Goal: Transaction & Acquisition: Purchase product/service

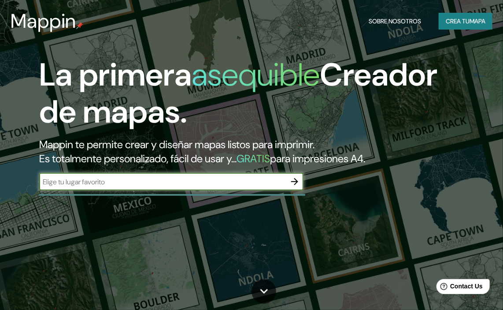
click at [220, 179] on input "text" at bounding box center [162, 182] width 247 height 10
type input "loberia"
click at [295, 183] on icon "button" at bounding box center [295, 181] width 11 height 11
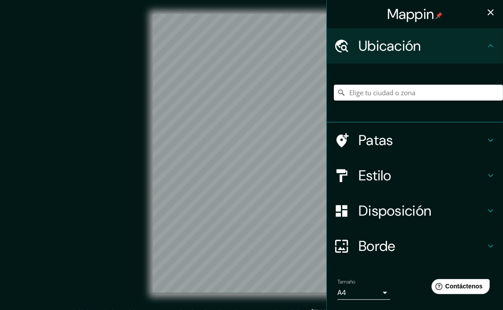
click at [488, 139] on icon at bounding box center [490, 140] width 5 height 3
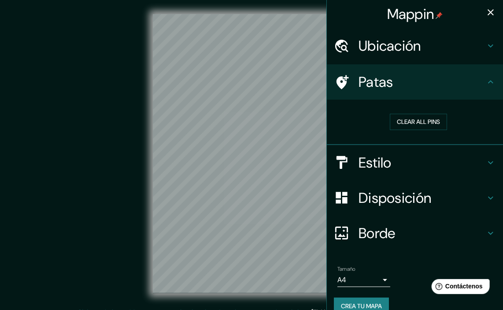
click at [486, 80] on icon at bounding box center [491, 82] width 11 height 11
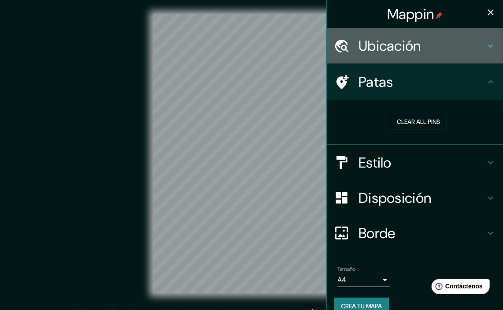
click at [486, 41] on icon at bounding box center [491, 46] width 11 height 11
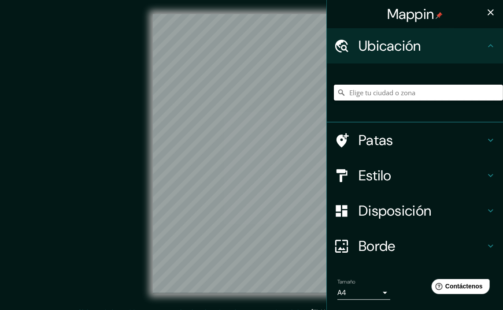
click at [430, 91] on input "Elige tu ciudad o zona" at bounding box center [418, 93] width 169 height 16
type input "Lobería, [GEOGRAPHIC_DATA], [GEOGRAPHIC_DATA]"
click at [378, 294] on body "Mappin Ubicación Lobería, [GEOGRAPHIC_DATA], [GEOGRAPHIC_DATA] [GEOGRAPHIC_DATA…" at bounding box center [251, 155] width 503 height 310
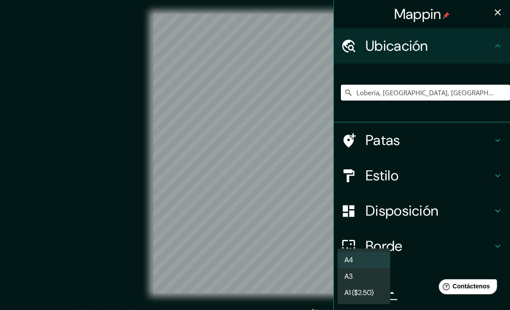
click at [372, 278] on li "A3" at bounding box center [364, 276] width 53 height 16
type input "a4"
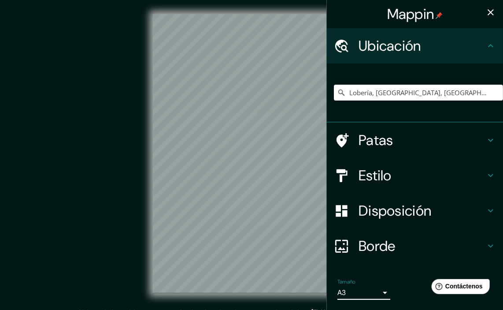
click at [474, 246] on h4 "Borde" at bounding box center [422, 246] width 127 height 18
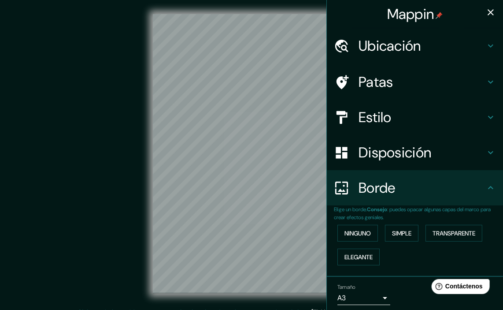
click at [485, 197] on div "Borde" at bounding box center [415, 187] width 176 height 35
click at [488, 151] on icon at bounding box center [491, 152] width 11 height 11
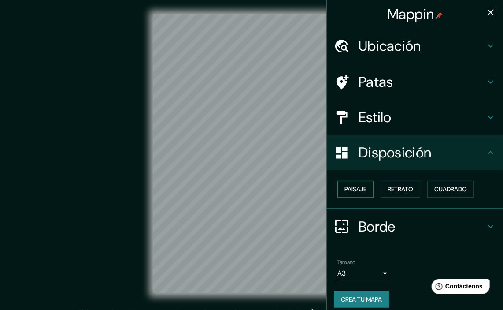
click at [350, 188] on font "Paisaje" at bounding box center [356, 189] width 22 height 8
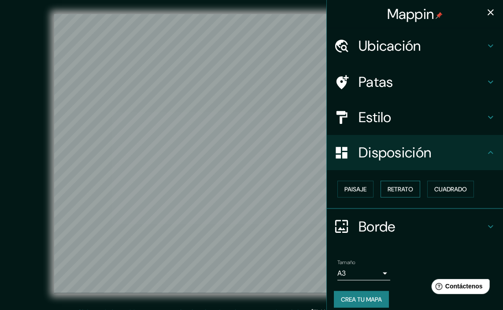
click at [389, 188] on font "Retrato" at bounding box center [401, 189] width 26 height 8
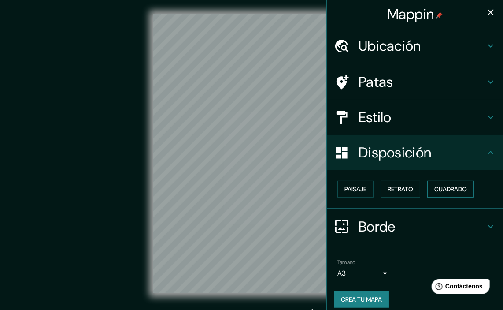
click at [443, 188] on font "Cuadrado" at bounding box center [451, 189] width 33 height 8
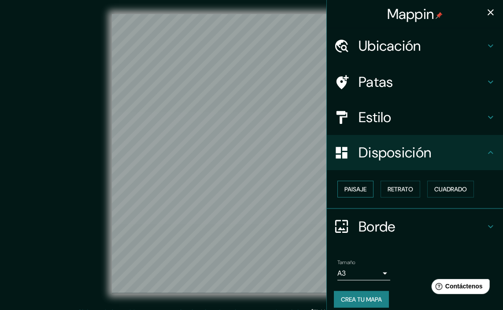
click at [349, 184] on font "Paisaje" at bounding box center [356, 188] width 22 height 11
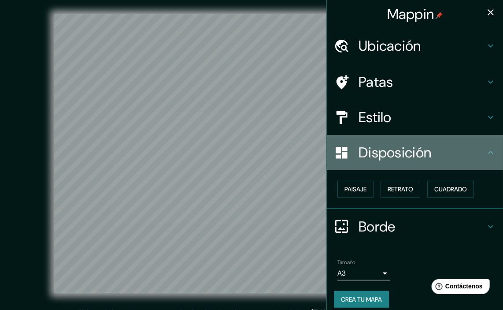
click at [486, 147] on icon at bounding box center [491, 152] width 11 height 11
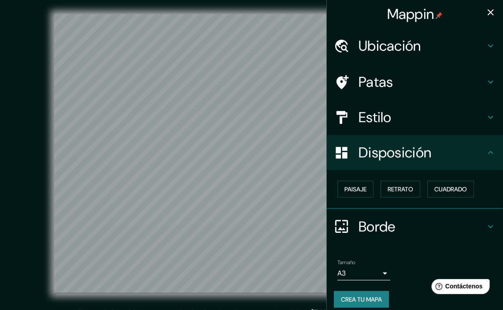
click at [486, 115] on icon at bounding box center [491, 117] width 11 height 11
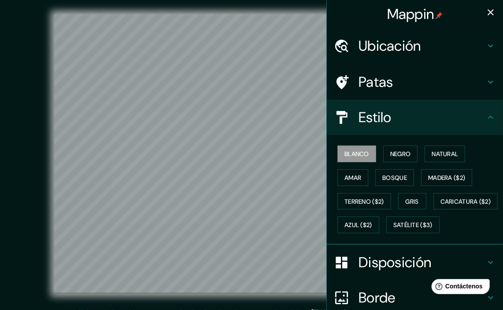
click at [486, 115] on icon at bounding box center [491, 117] width 11 height 11
click at [490, 76] on div "Patas" at bounding box center [415, 81] width 176 height 35
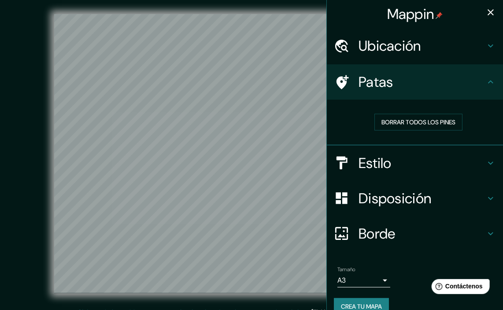
click at [486, 79] on icon at bounding box center [491, 82] width 11 height 11
click at [491, 50] on div "Ubicación" at bounding box center [415, 45] width 176 height 35
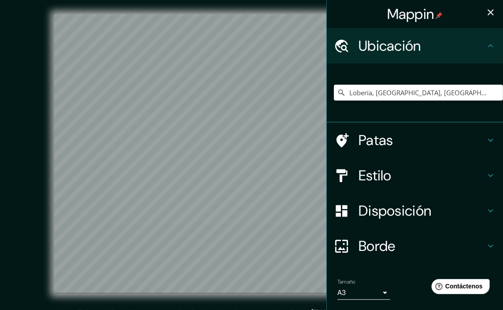
click at [486, 44] on icon at bounding box center [491, 46] width 11 height 11
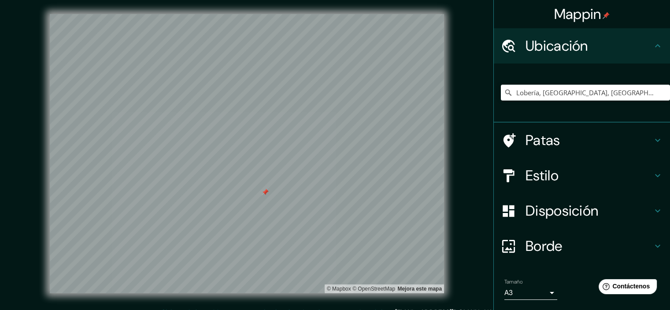
click at [503, 179] on icon at bounding box center [658, 175] width 11 height 11
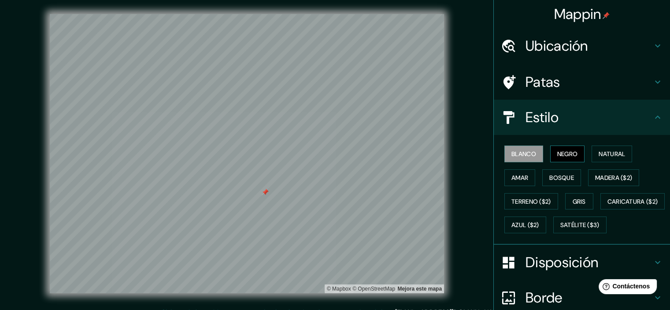
click at [503, 155] on font "Negro" at bounding box center [568, 154] width 21 height 8
click at [503, 149] on font "Natural" at bounding box center [612, 153] width 26 height 11
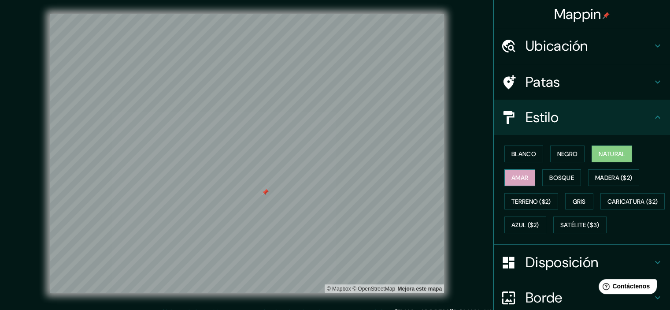
click at [503, 176] on font "Amar" at bounding box center [520, 178] width 17 height 8
click at [503, 177] on font "Bosque" at bounding box center [562, 178] width 25 height 8
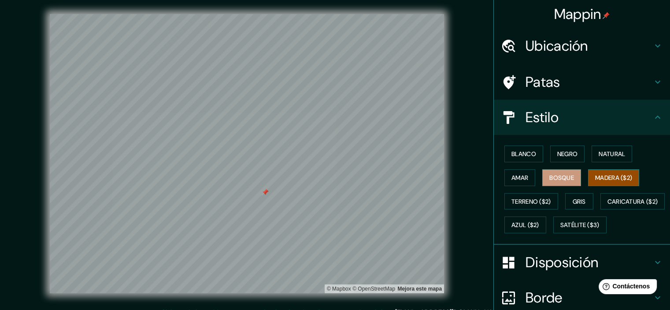
click at [503, 176] on font "Madera ($2)" at bounding box center [613, 178] width 37 height 8
click at [503, 203] on font "Gris" at bounding box center [579, 201] width 13 height 8
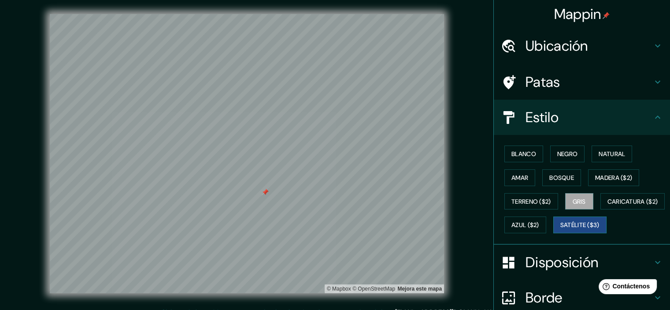
click at [503, 229] on font "Satélite ($3)" at bounding box center [580, 225] width 39 height 8
click at [503, 205] on font "Caricatura ($2)" at bounding box center [633, 201] width 51 height 8
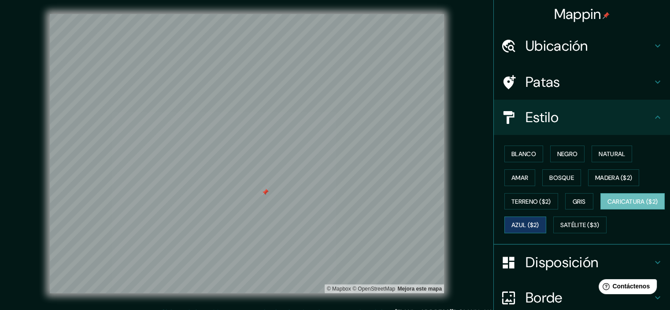
click at [503, 222] on font "Azul ($2)" at bounding box center [526, 225] width 28 height 8
click at [503, 199] on font "Gris" at bounding box center [579, 201] width 13 height 8
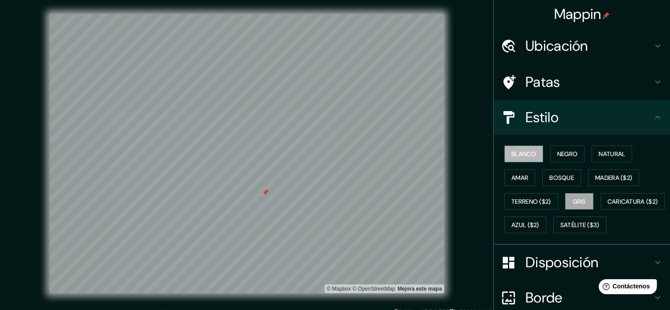
click at [503, 148] on font "Blanco" at bounding box center [524, 153] width 25 height 11
click at [503, 205] on font "Caricatura ($2)" at bounding box center [633, 201] width 51 height 8
click at [503, 152] on font "Blanco" at bounding box center [524, 154] width 25 height 8
click at [503, 151] on font "Negro" at bounding box center [568, 154] width 21 height 8
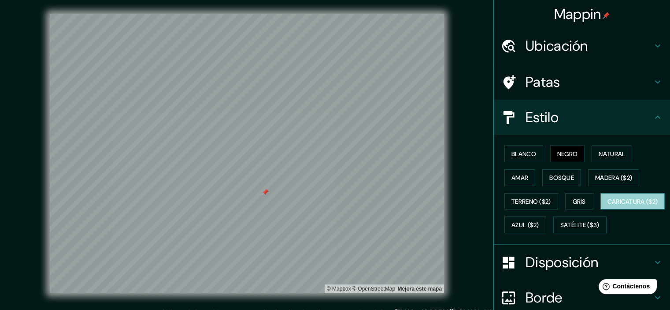
click at [503, 205] on font "Caricatura ($2)" at bounding box center [633, 201] width 51 height 8
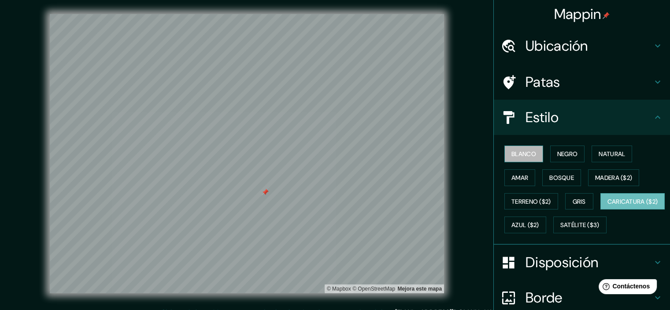
click at [503, 152] on font "Blanco" at bounding box center [524, 154] width 25 height 8
click at [503, 205] on font "Caricatura ($2)" at bounding box center [633, 201] width 51 height 8
click at [503, 83] on icon at bounding box center [657, 82] width 5 height 3
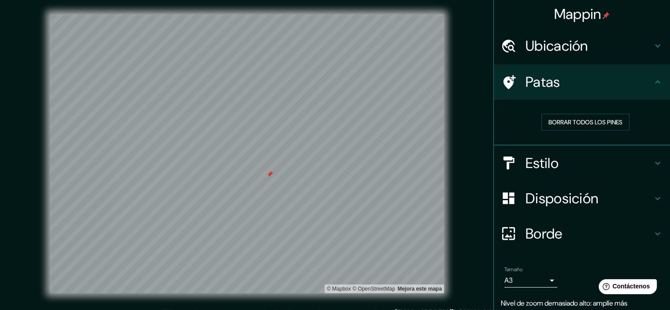
click at [503, 93] on div "Patas" at bounding box center [582, 81] width 176 height 35
click at [503, 47] on h4 "Ubicación" at bounding box center [589, 46] width 127 height 18
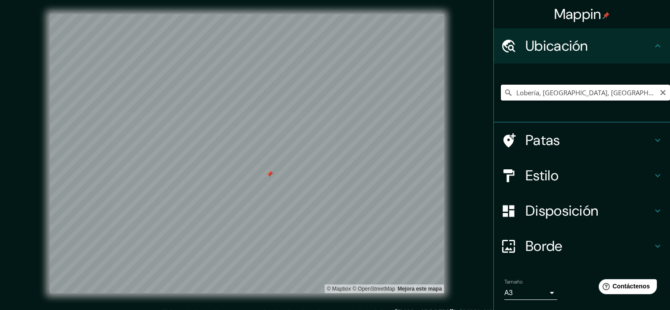
click at [503, 97] on input "Lobería, [GEOGRAPHIC_DATA], [GEOGRAPHIC_DATA]" at bounding box center [585, 93] width 169 height 16
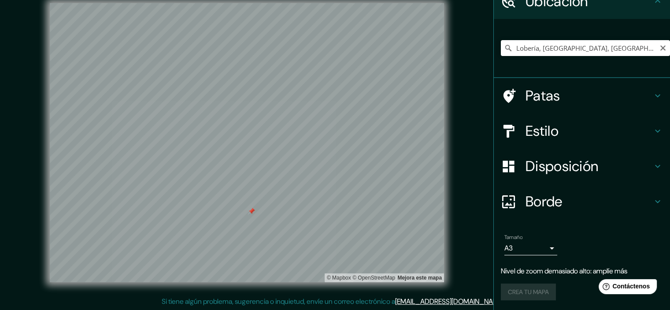
scroll to position [27, 0]
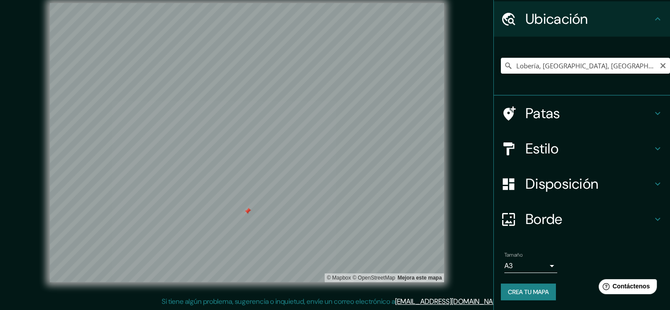
click at [503, 115] on icon at bounding box center [658, 113] width 11 height 11
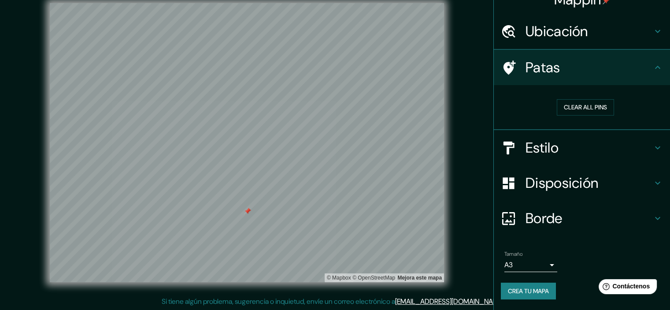
scroll to position [14, 0]
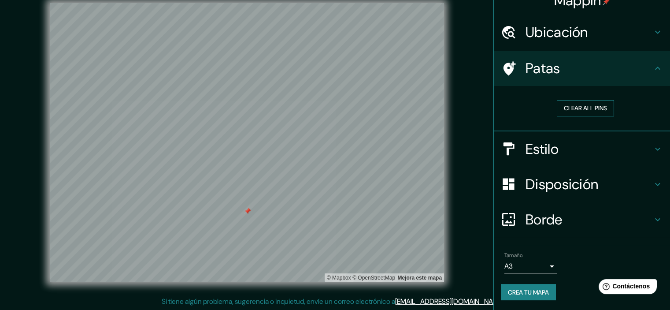
click at [503, 108] on button "Clear all pins" at bounding box center [585, 108] width 57 height 16
click at [503, 75] on h4 "Patas" at bounding box center [589, 69] width 127 height 18
click at [503, 72] on font "Patas" at bounding box center [543, 68] width 35 height 19
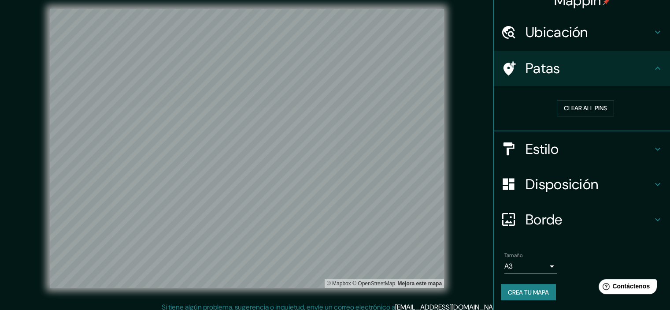
scroll to position [0, 0]
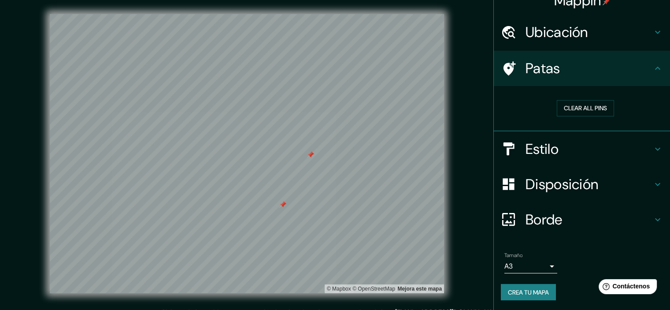
click at [282, 207] on div at bounding box center [282, 204] width 7 height 7
click at [309, 155] on div at bounding box center [310, 154] width 7 height 7
click at [410, 211] on div at bounding box center [410, 210] width 7 height 7
click at [503, 68] on icon at bounding box center [658, 68] width 11 height 11
click at [503, 67] on icon at bounding box center [658, 68] width 11 height 11
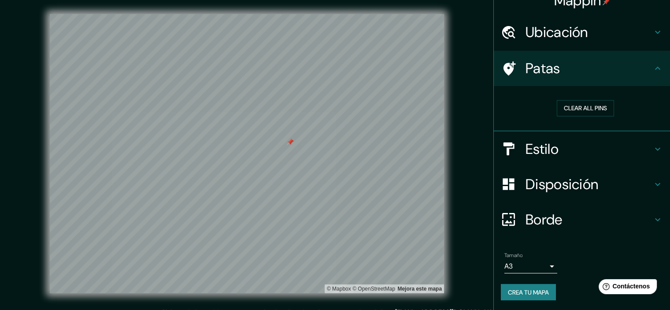
click at [503, 152] on icon at bounding box center [658, 149] width 11 height 11
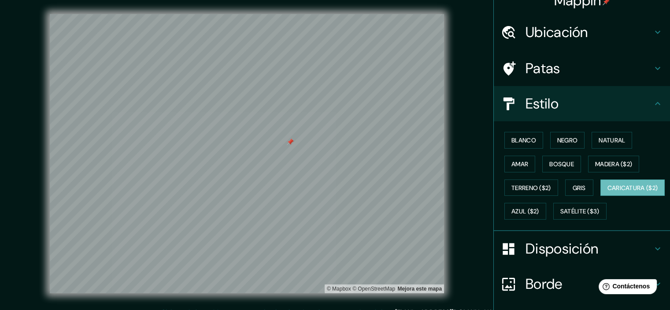
click at [503, 105] on icon at bounding box center [658, 103] width 11 height 11
click at [503, 33] on h4 "Ubicación" at bounding box center [589, 32] width 127 height 18
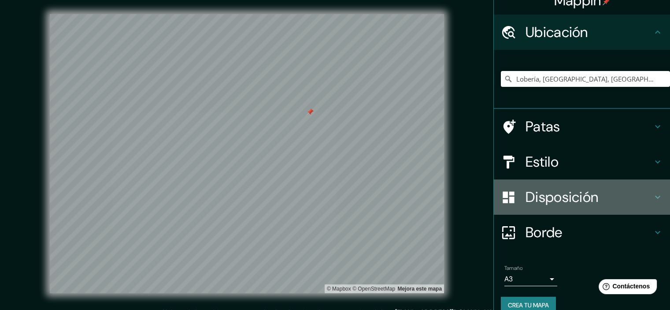
click at [503, 186] on div "Disposición" at bounding box center [582, 196] width 176 height 35
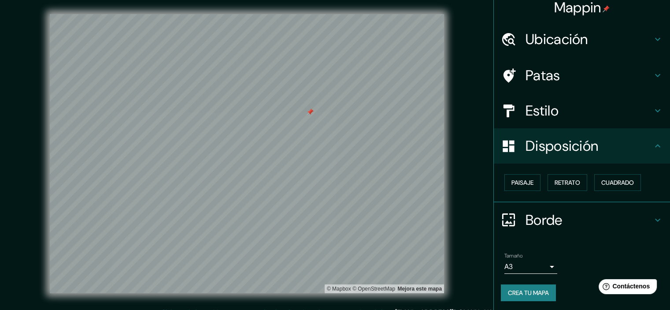
scroll to position [7, 0]
click at [503, 188] on button "Paisaje" at bounding box center [523, 182] width 36 height 17
click at [503, 182] on font "Retrato" at bounding box center [568, 182] width 26 height 8
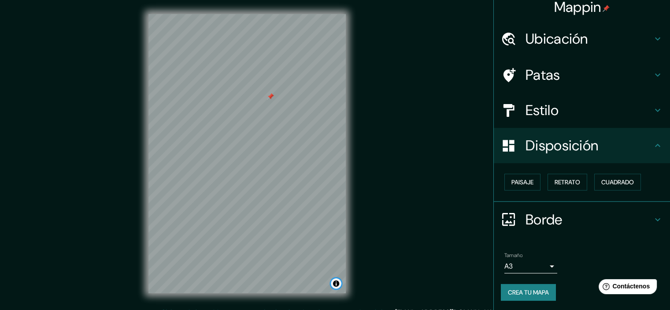
click at [335, 285] on button "Activar o desactivar atribución" at bounding box center [336, 283] width 11 height 11
click at [321, 283] on font "Mejora este mapa" at bounding box center [307, 283] width 45 height 6
click at [503, 111] on h4 "Estilo" at bounding box center [589, 110] width 127 height 18
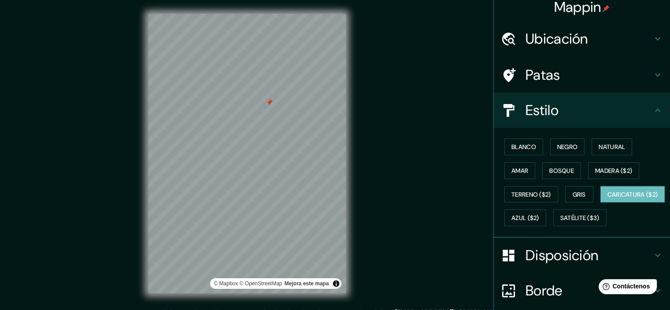
click at [503, 264] on font "Disposición" at bounding box center [562, 255] width 73 height 19
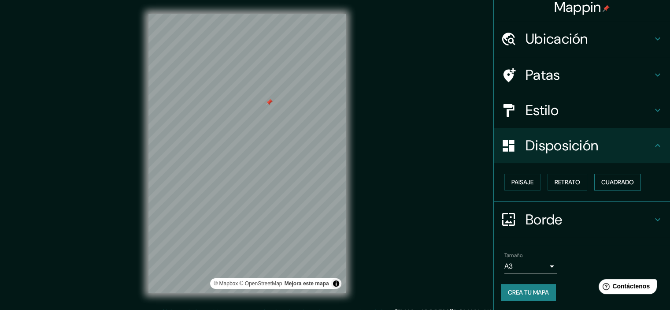
click at [503, 178] on font "Cuadrado" at bounding box center [618, 182] width 33 height 8
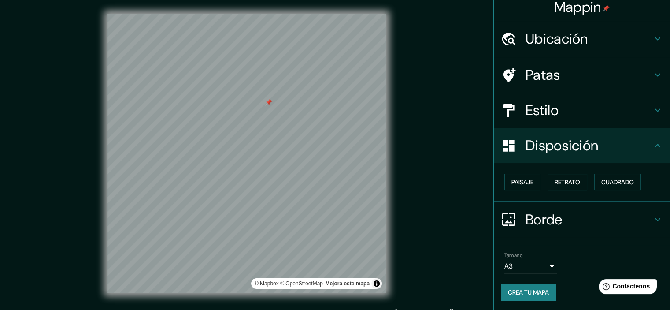
click at [503, 185] on font "Retrato" at bounding box center [568, 182] width 26 height 8
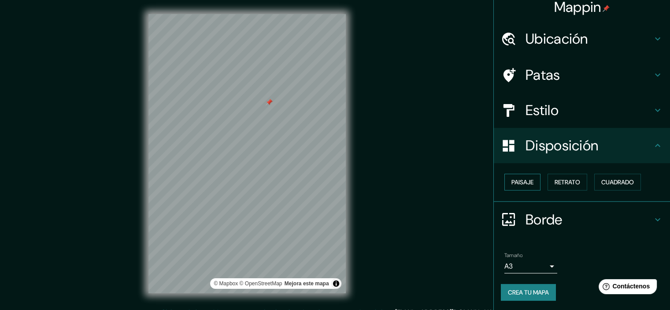
click at [503, 188] on button "Paisaje" at bounding box center [523, 182] width 36 height 17
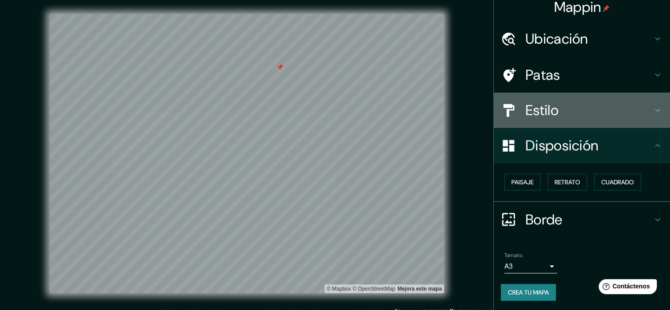
click at [503, 112] on h4 "Estilo" at bounding box center [589, 110] width 127 height 18
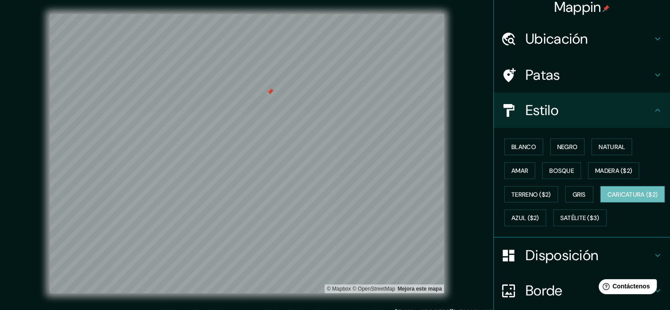
click at [503, 264] on font "Disposición" at bounding box center [562, 255] width 73 height 19
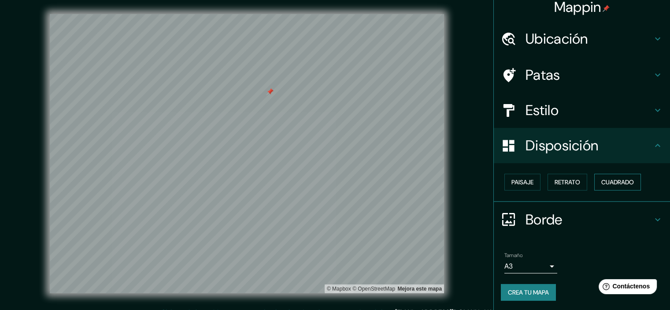
click at [503, 183] on font "Cuadrado" at bounding box center [618, 182] width 33 height 8
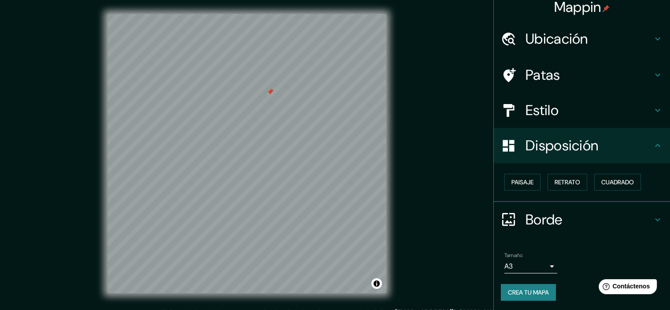
click at [503, 109] on h4 "Estilo" at bounding box center [589, 110] width 127 height 18
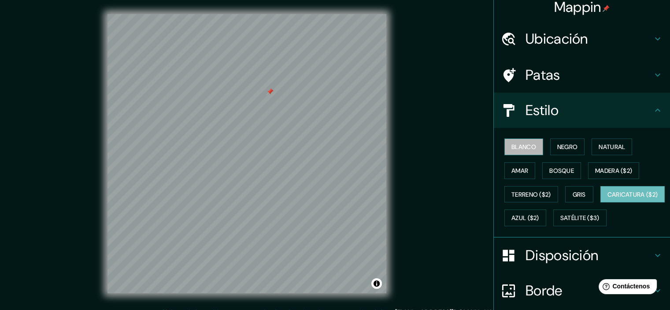
click at [503, 145] on font "Blanco" at bounding box center [524, 147] width 25 height 8
click at [503, 143] on font "Negro" at bounding box center [568, 147] width 21 height 8
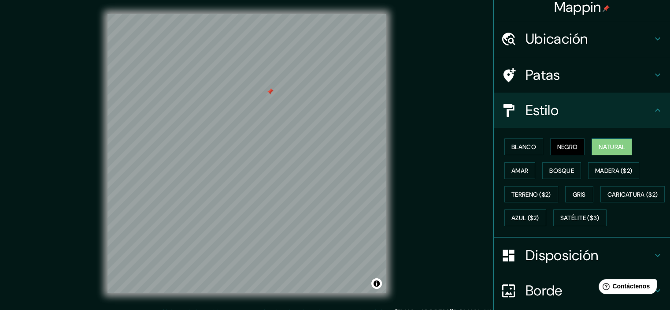
click at [503, 147] on font "Natural" at bounding box center [612, 147] width 26 height 8
click at [503, 169] on font "Amar" at bounding box center [520, 171] width 17 height 8
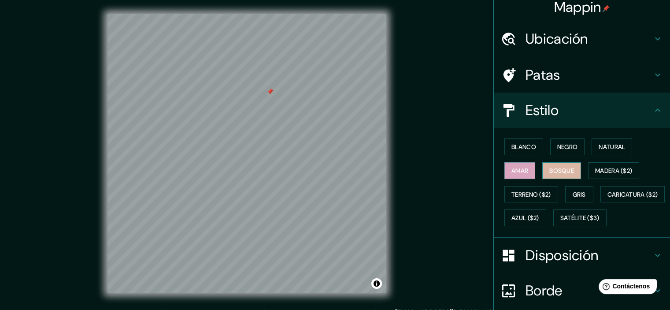
click at [503, 168] on font "Bosque" at bounding box center [562, 171] width 25 height 8
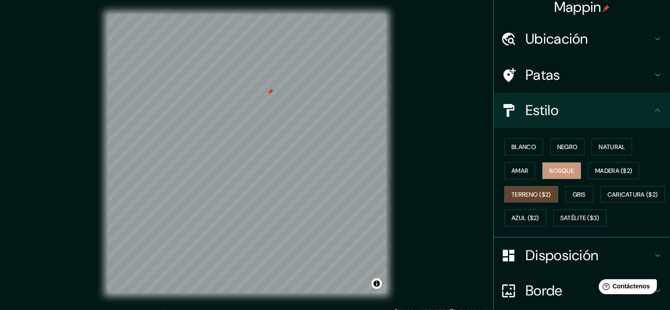
click at [503, 193] on font "Terreno ($2)" at bounding box center [532, 194] width 40 height 8
click at [503, 193] on button "Gris" at bounding box center [580, 194] width 28 height 17
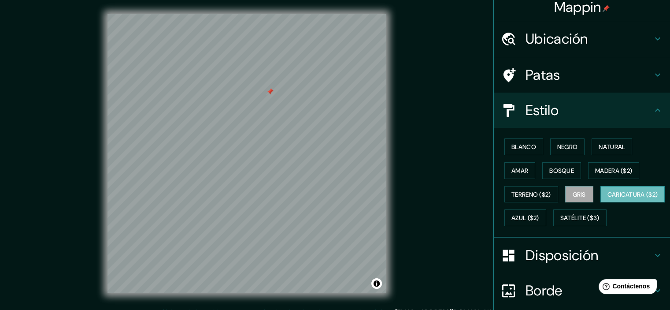
click at [503, 198] on font "Caricatura ($2)" at bounding box center [633, 194] width 51 height 8
click at [503, 214] on font "Azul ($2)" at bounding box center [526, 218] width 28 height 8
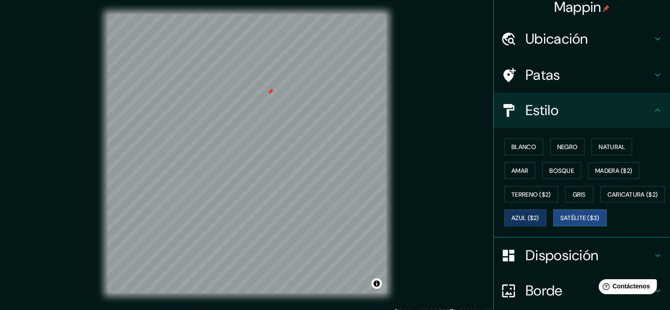
click at [503, 222] on font "Satélite ($3)" at bounding box center [580, 218] width 39 height 8
click at [503, 146] on font "Natural" at bounding box center [612, 147] width 26 height 8
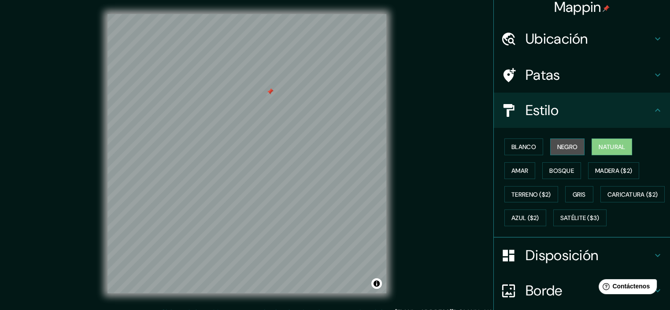
click at [503, 145] on font "Negro" at bounding box center [568, 147] width 21 height 8
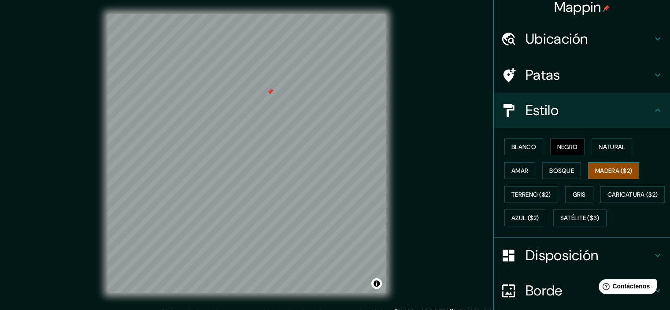
click at [503, 170] on font "Madera ($2)" at bounding box center [613, 171] width 37 height 8
click at [503, 264] on font "Disposición" at bounding box center [562, 255] width 73 height 19
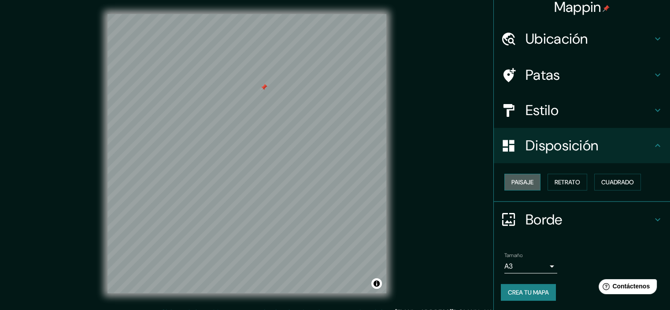
click at [503, 181] on font "Paisaje" at bounding box center [523, 182] width 22 height 8
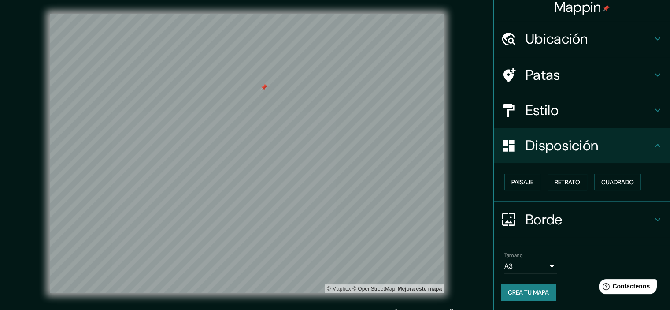
click at [503, 178] on font "Retrato" at bounding box center [568, 182] width 26 height 8
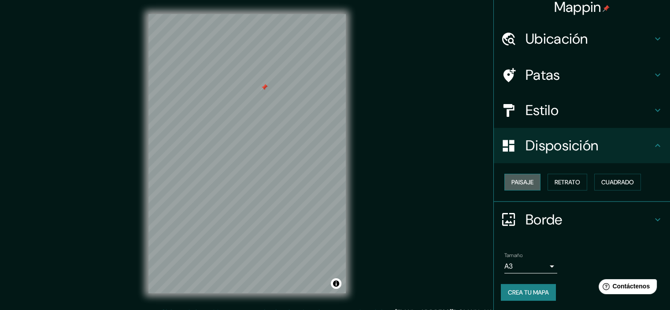
click at [503, 180] on font "Paisaje" at bounding box center [523, 182] width 22 height 8
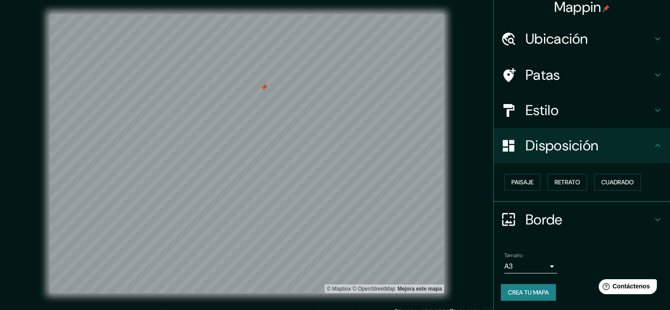
click at [503, 120] on div "Estilo" at bounding box center [582, 110] width 176 height 35
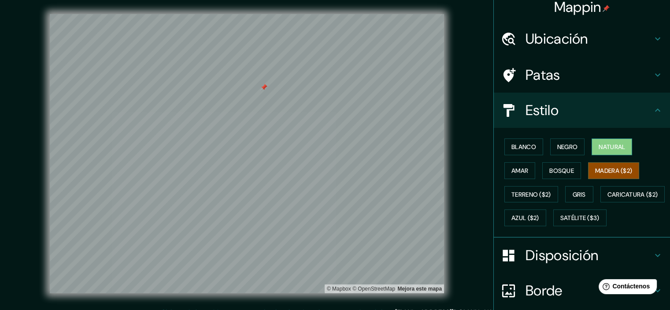
click at [503, 147] on button "Natural" at bounding box center [612, 146] width 41 height 17
click at [503, 167] on font "Madera ($2)" at bounding box center [613, 171] width 37 height 8
click at [503, 149] on font "Natural" at bounding box center [612, 147] width 26 height 8
click at [360, 171] on div at bounding box center [357, 170] width 7 height 7
click at [503, 168] on font "Madera ($2)" at bounding box center [613, 171] width 37 height 8
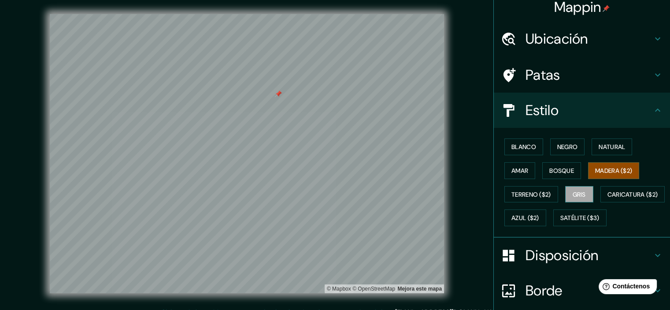
click at [503, 196] on font "Gris" at bounding box center [579, 194] width 13 height 8
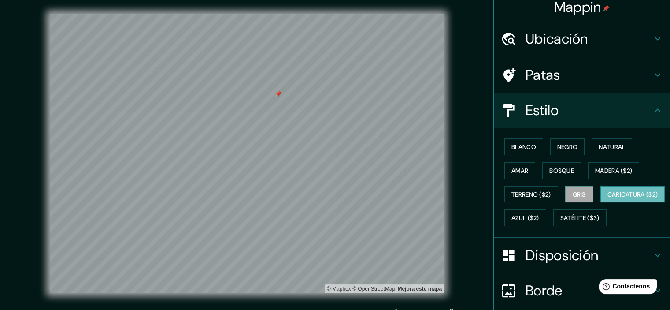
click at [503, 200] on font "Caricatura ($2)" at bounding box center [633, 194] width 51 height 11
